Goal: Find specific page/section: Find specific page/section

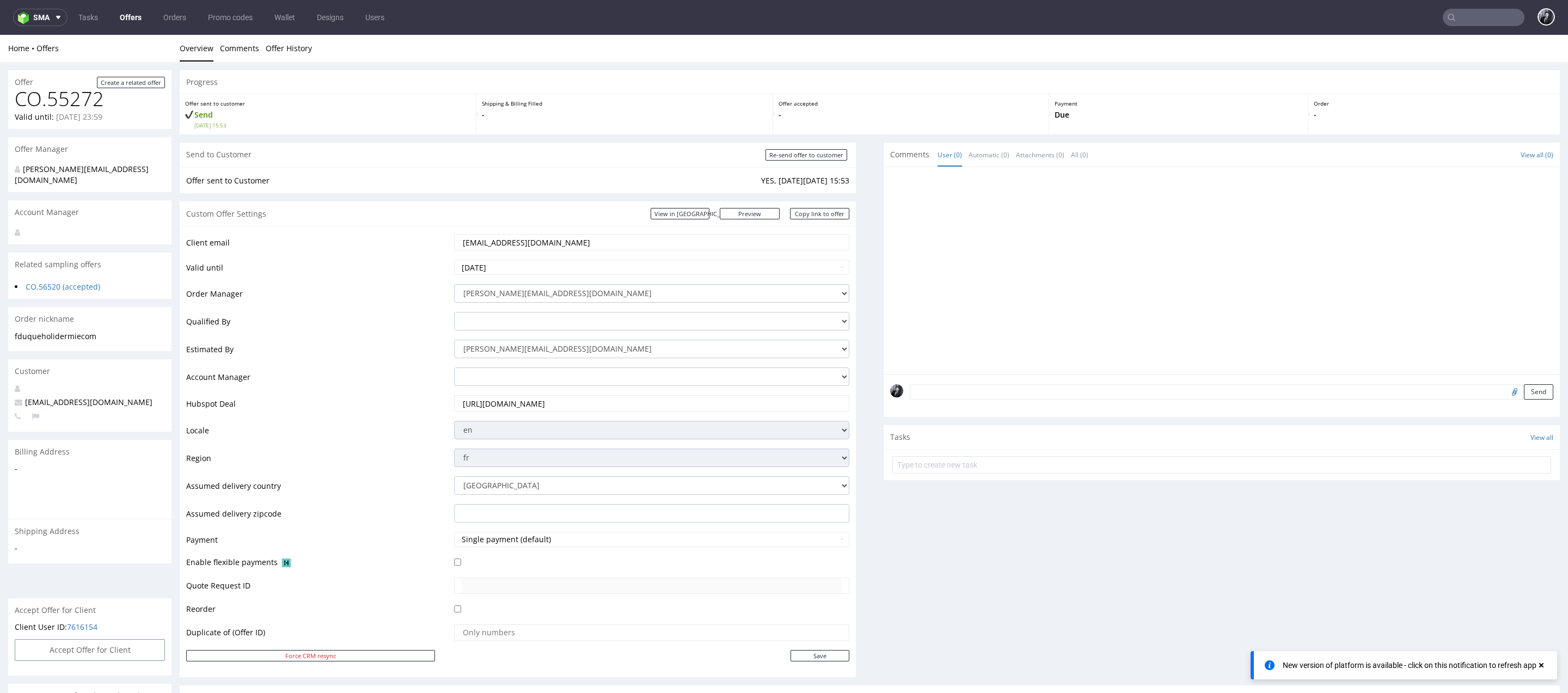
scroll to position [555, 0]
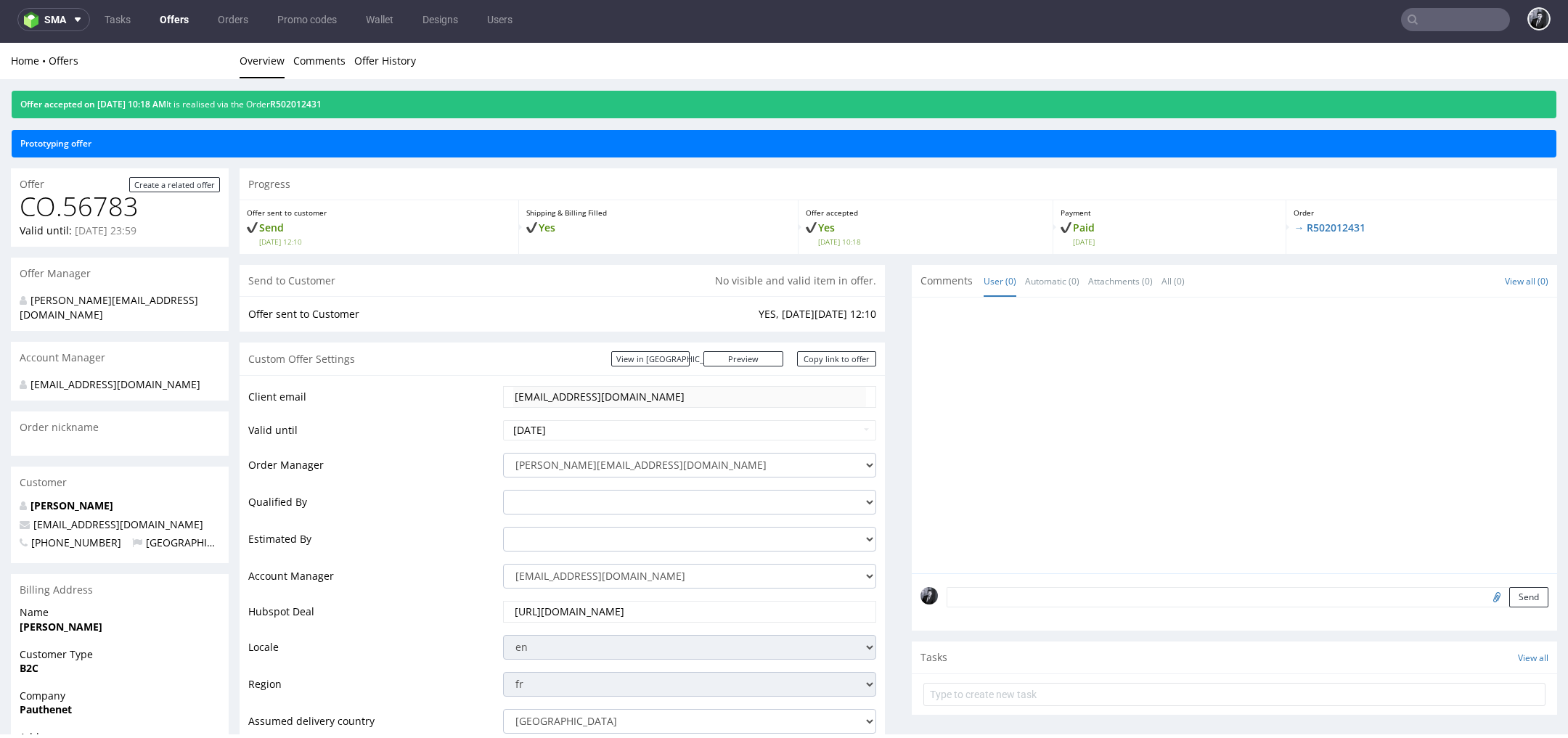
click at [180, 16] on link "Offers" at bounding box center [174, 19] width 46 height 23
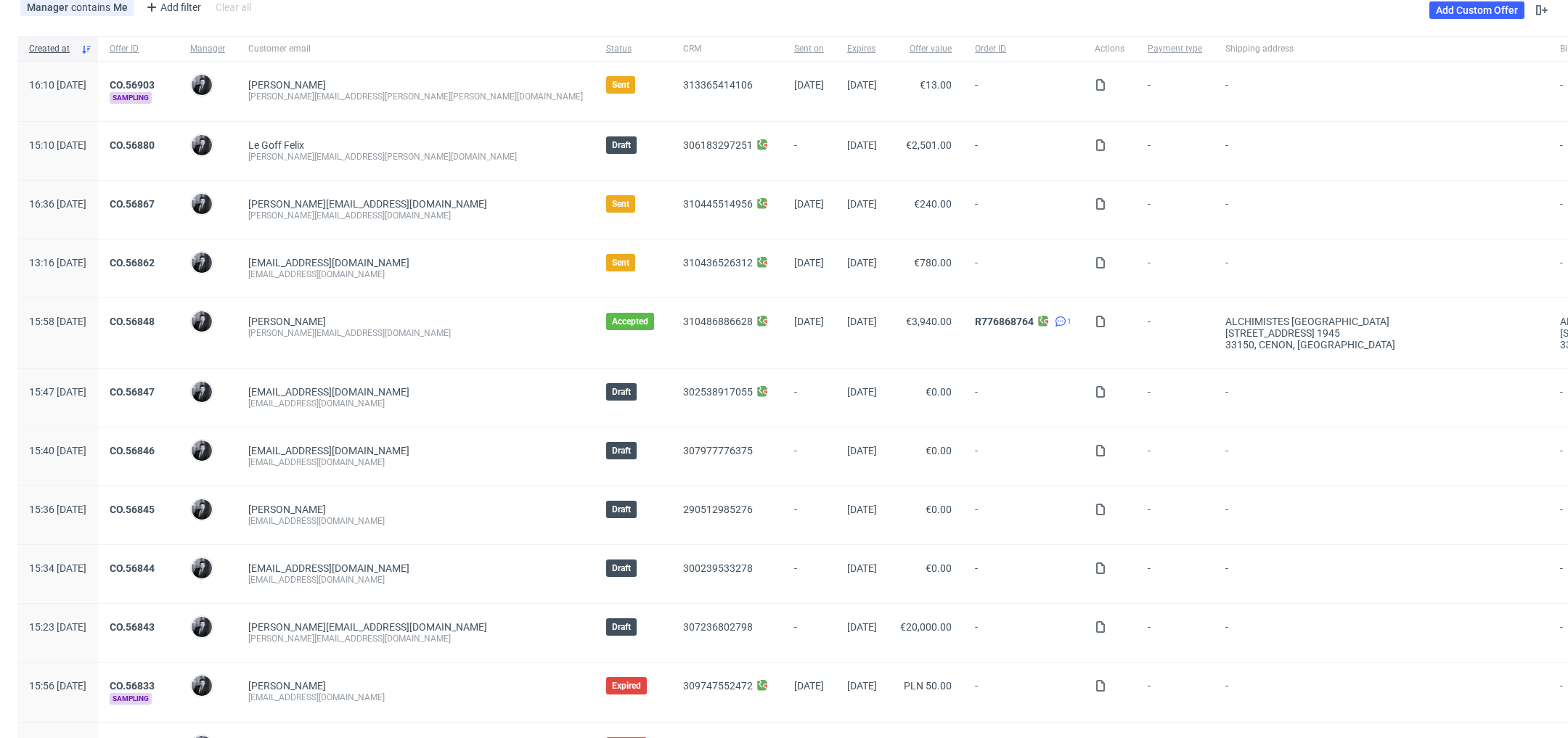
scroll to position [97, 0]
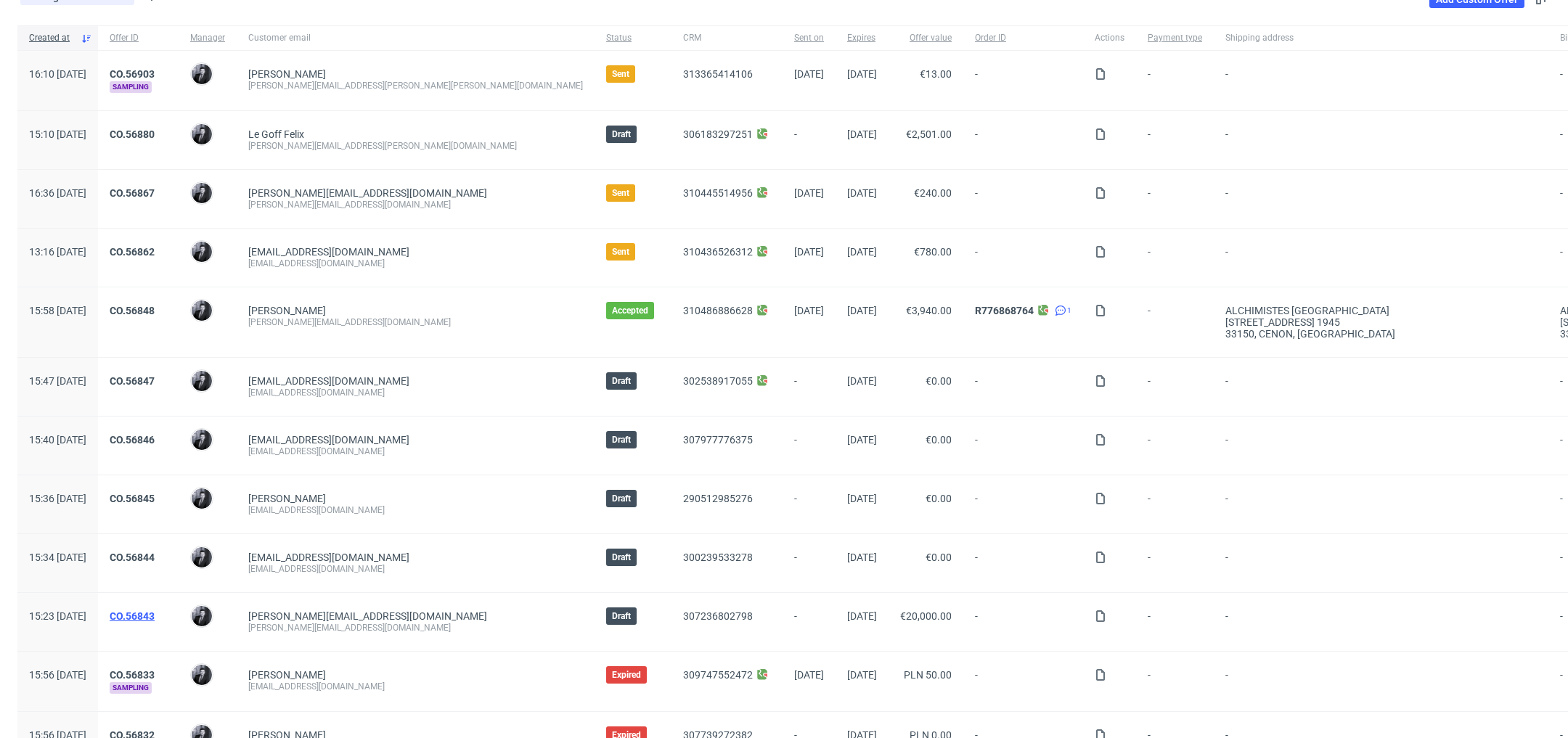
click at [155, 613] on link "CO.56843" at bounding box center [131, 616] width 45 height 12
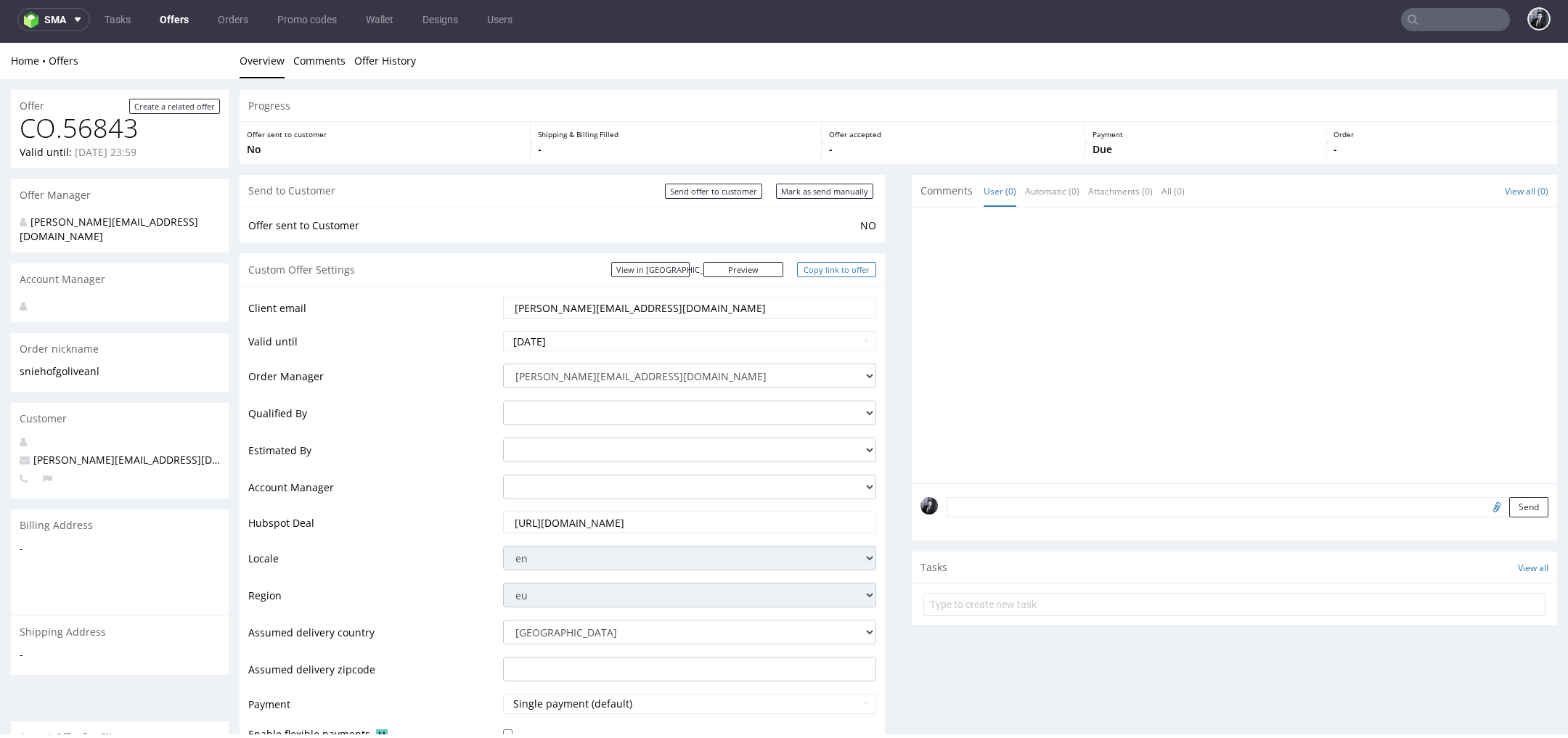
click at [824, 270] on link "Copy link to offer" at bounding box center [837, 270] width 80 height 15
